Goal: Task Accomplishment & Management: Use online tool/utility

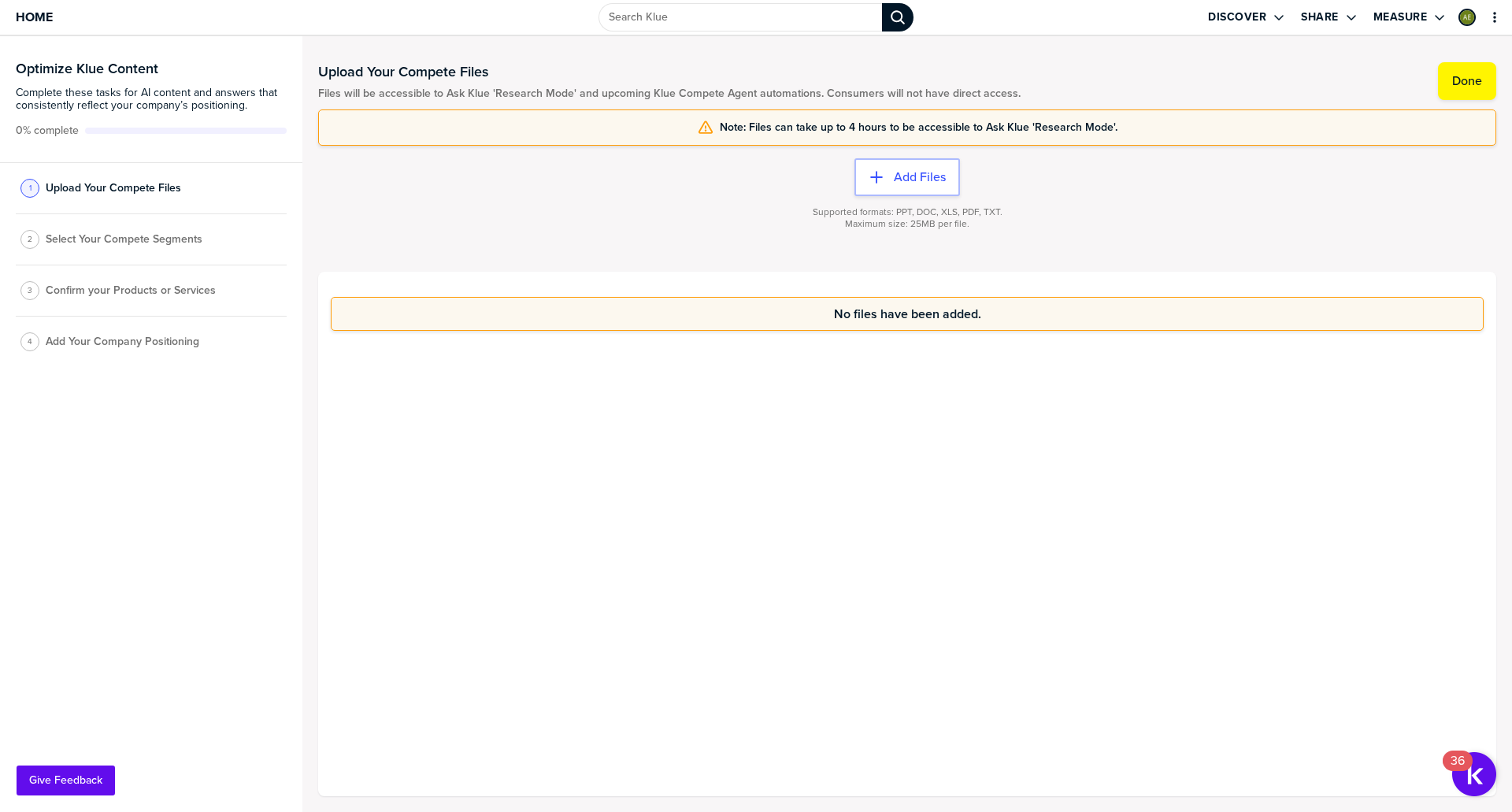
click at [119, 241] on span "Select Your Compete Segments" at bounding box center [124, 239] width 156 height 13
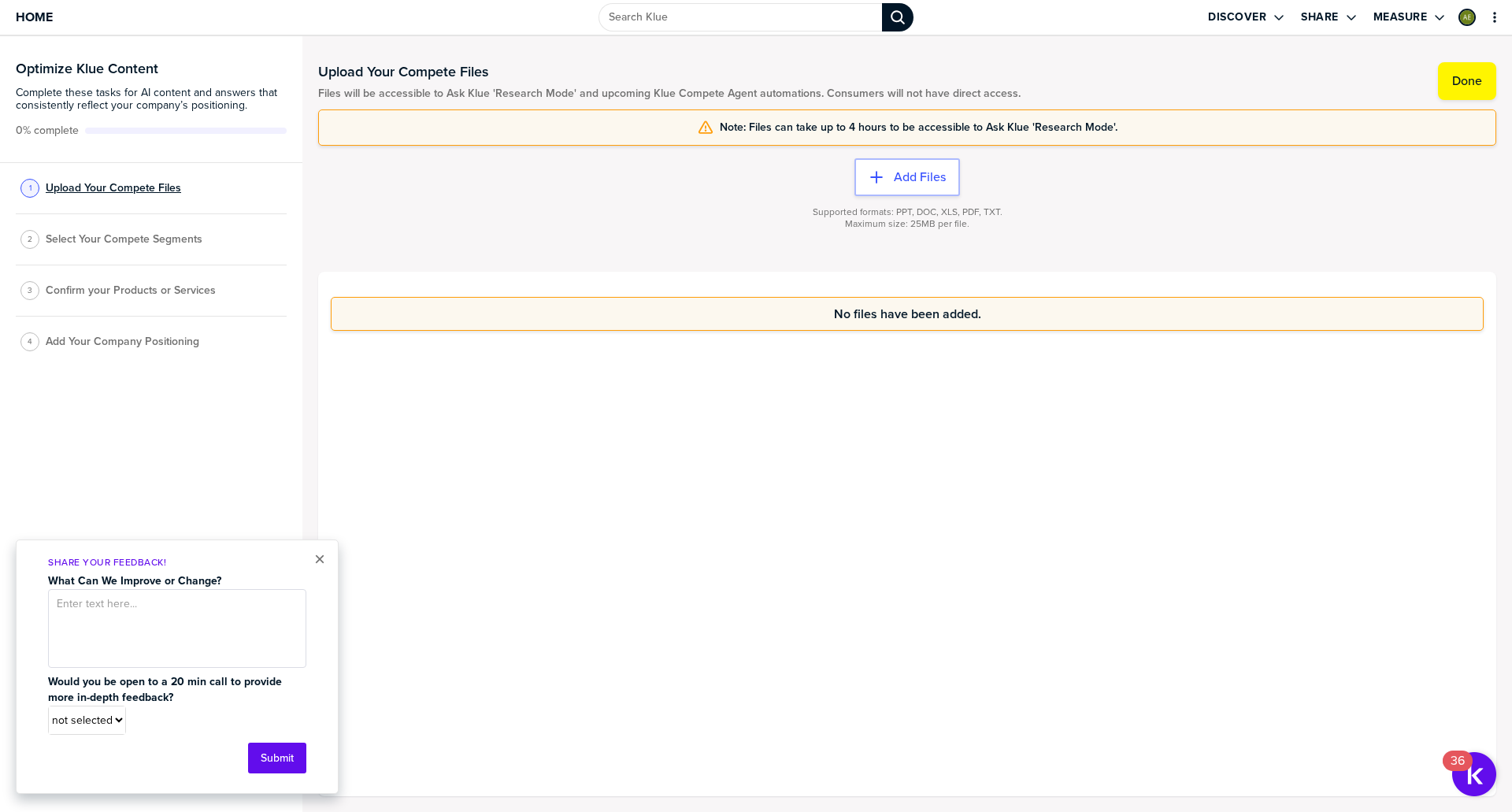
click at [120, 182] on span "Upload Your Compete Files" at bounding box center [114, 188] width 135 height 13
click at [120, 188] on span "Upload Your Compete Files" at bounding box center [114, 188] width 135 height 13
click at [316, 557] on button "×" at bounding box center [320, 559] width 11 height 19
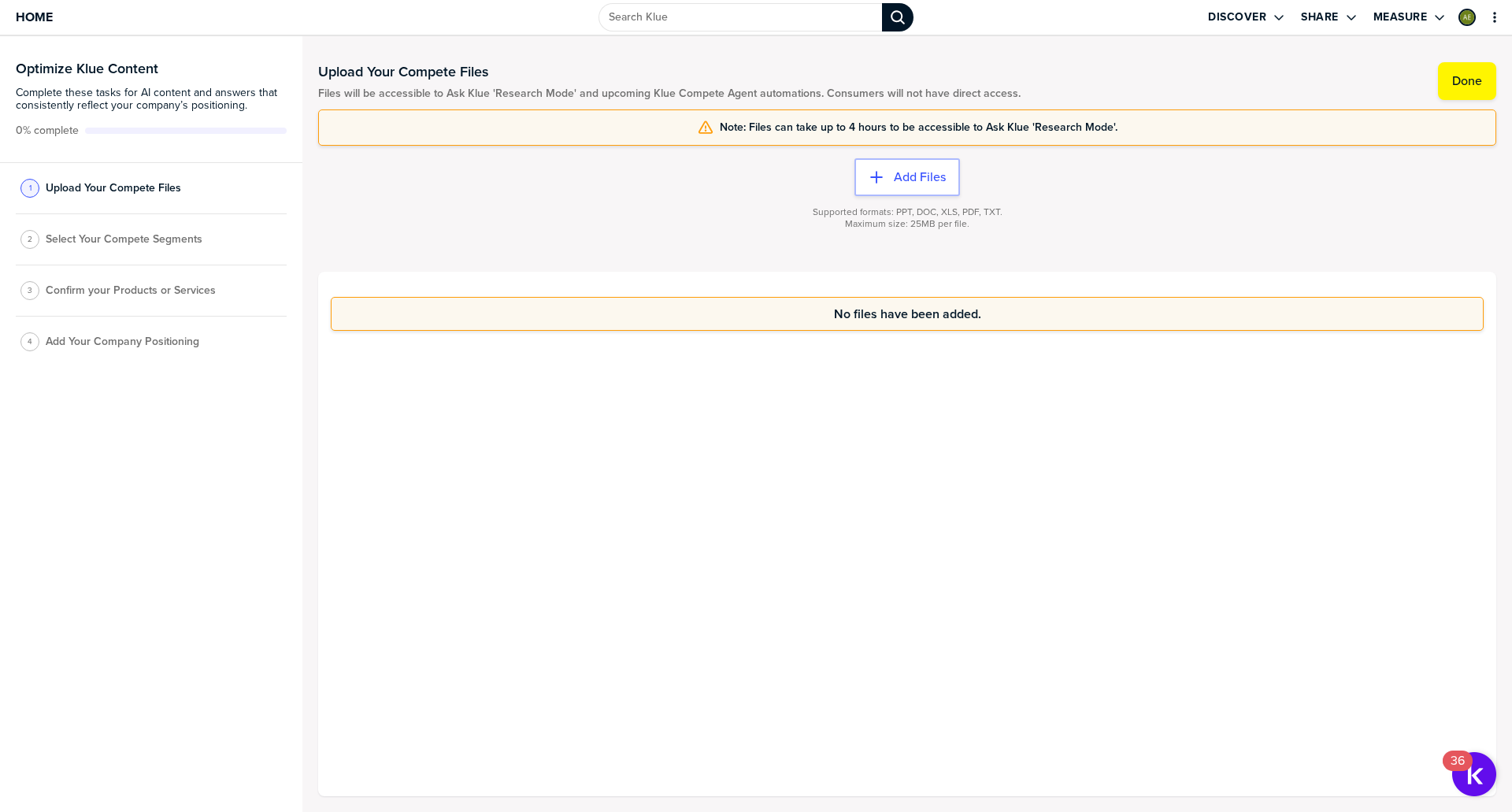
click at [122, 341] on span "Add Your Company Positioning" at bounding box center [122, 341] width 154 height 13
click at [122, 290] on span "Confirm your Products or Services" at bounding box center [131, 290] width 170 height 13
click at [122, 185] on span "Upload Your Compete Files" at bounding box center [114, 188] width 135 height 13
click at [1464, 80] on label "Done" at bounding box center [1467, 81] width 30 height 16
click at [30, 12] on span "Home" at bounding box center [34, 17] width 37 height 13
